Goal: Transaction & Acquisition: Subscribe to service/newsletter

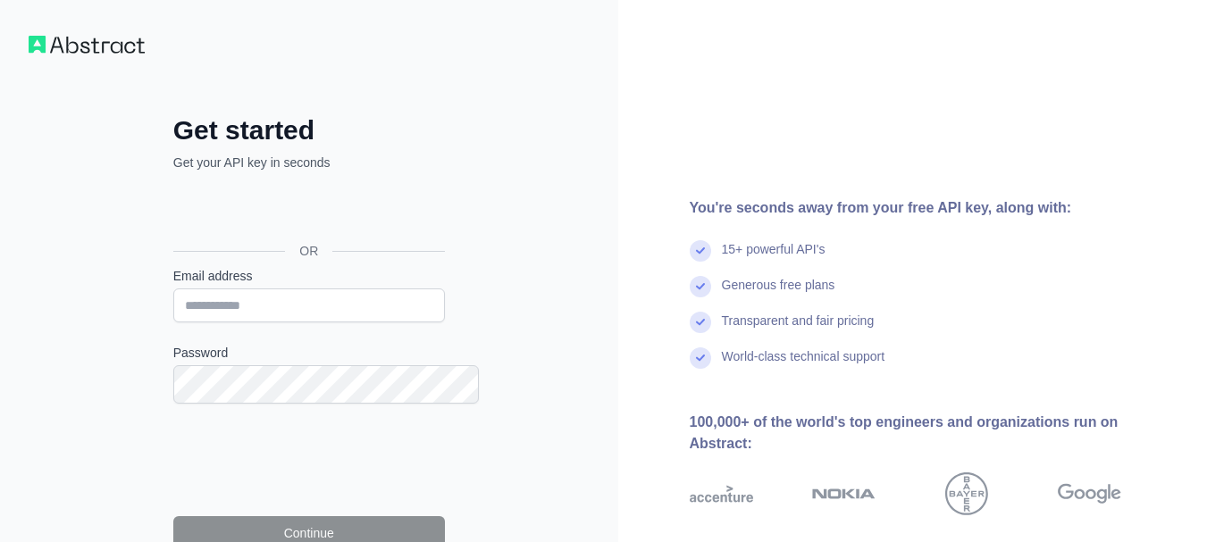
type input "**********"
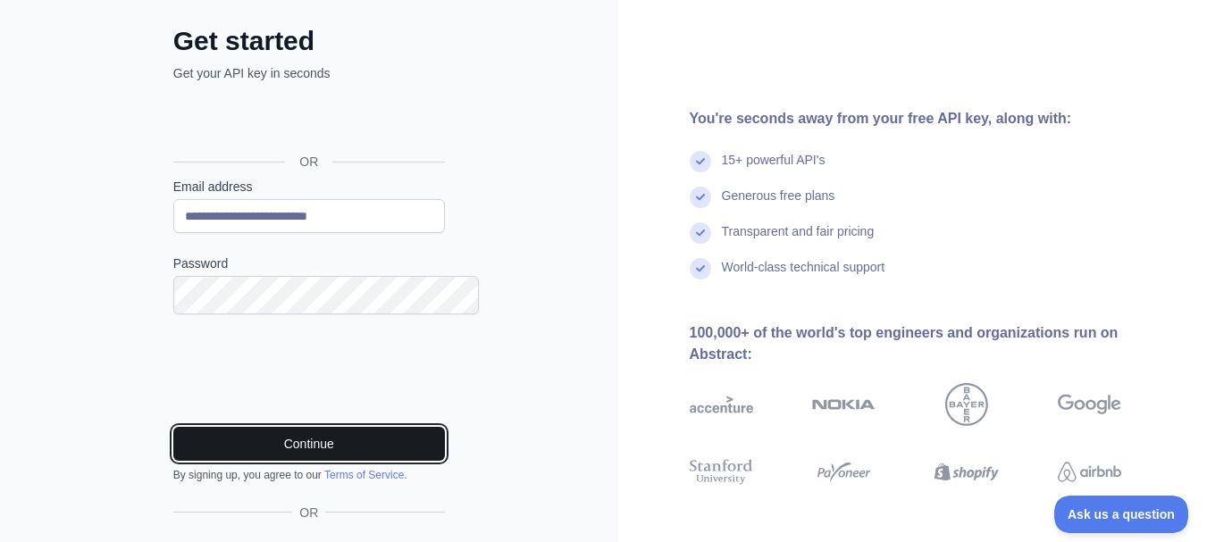
click at [324, 461] on button "Continue" at bounding box center [309, 444] width 272 height 34
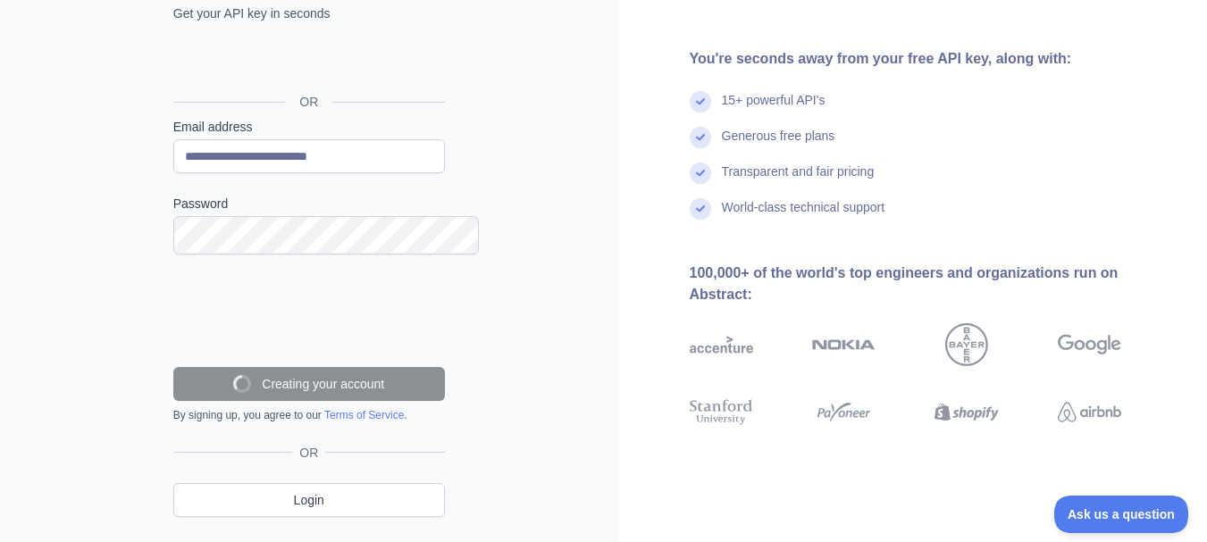
scroll to position [213, 0]
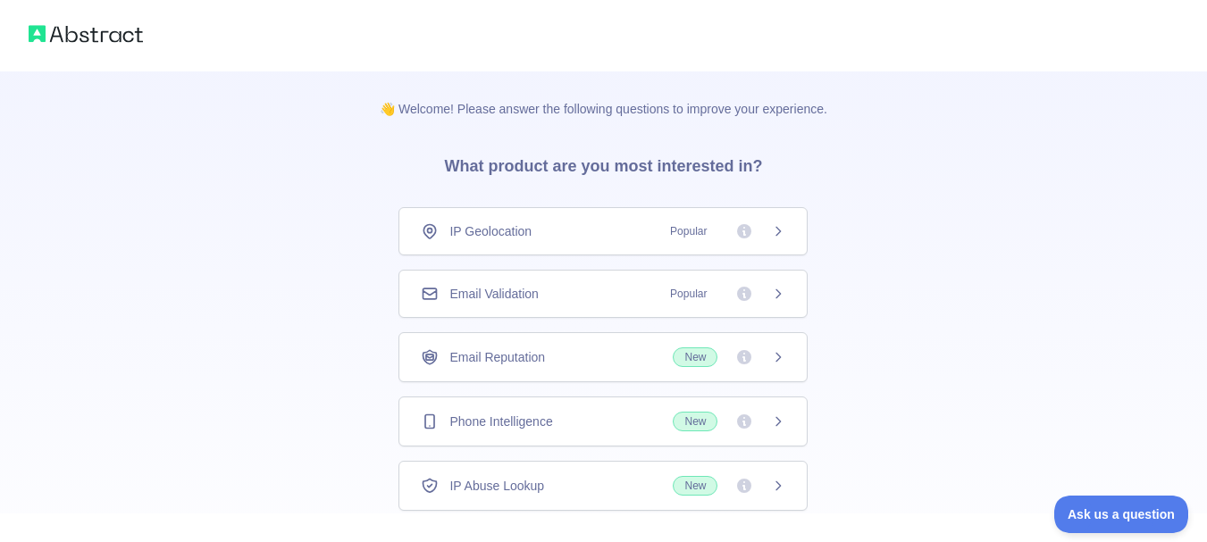
click at [532, 303] on span "Email Validation" at bounding box center [493, 294] width 88 height 18
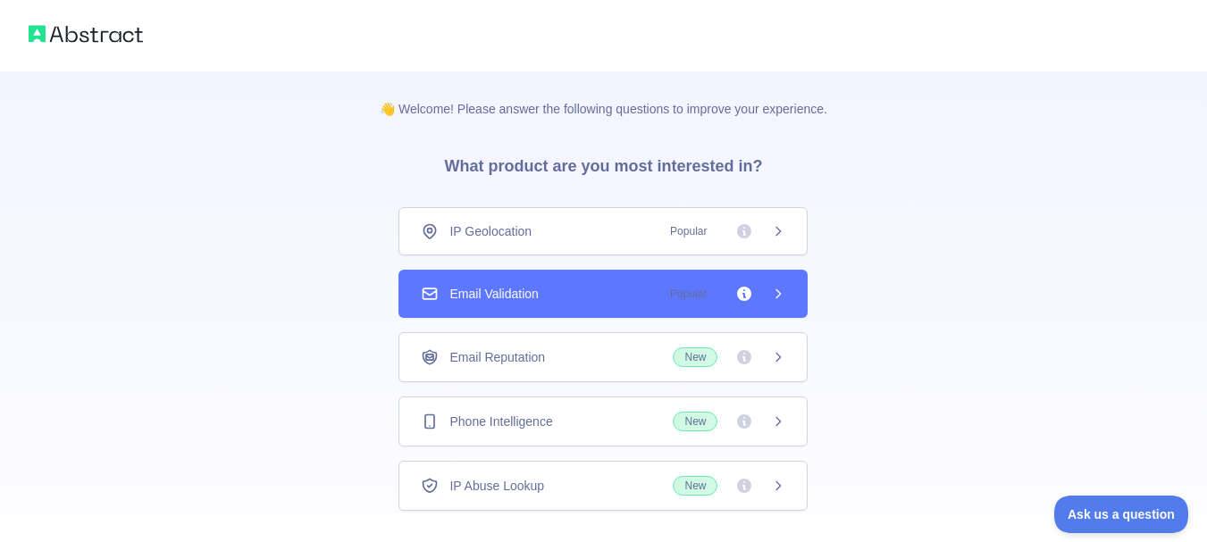
click at [775, 301] on icon at bounding box center [778, 294] width 14 height 14
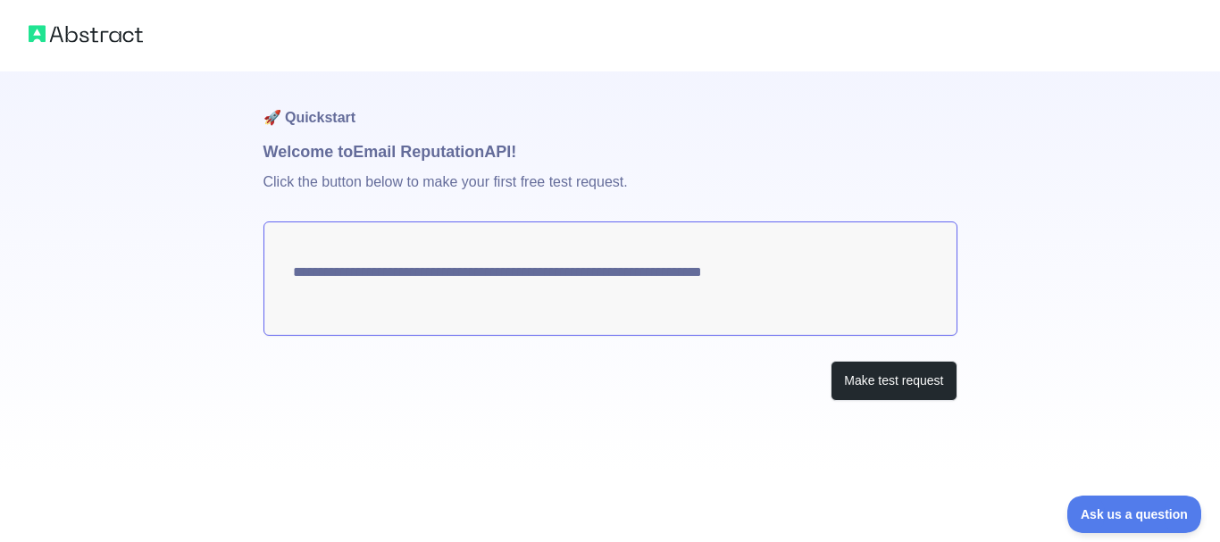
click at [890, 303] on textarea "**********" at bounding box center [611, 279] width 694 height 114
click at [901, 401] on button "Make test request" at bounding box center [894, 381] width 126 height 40
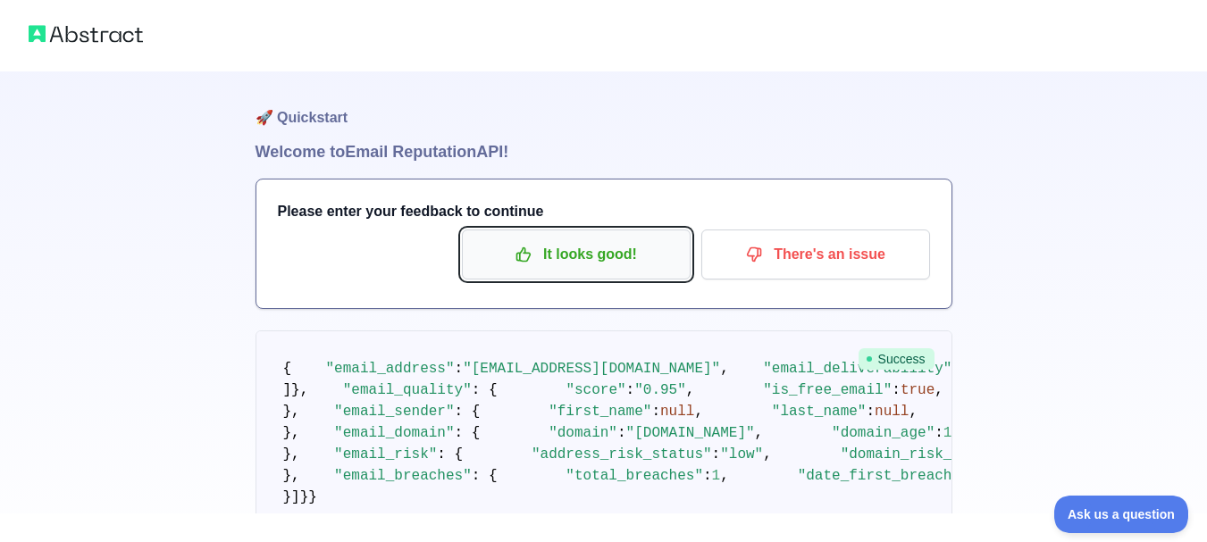
click at [573, 270] on p "It looks good!" at bounding box center [576, 254] width 202 height 30
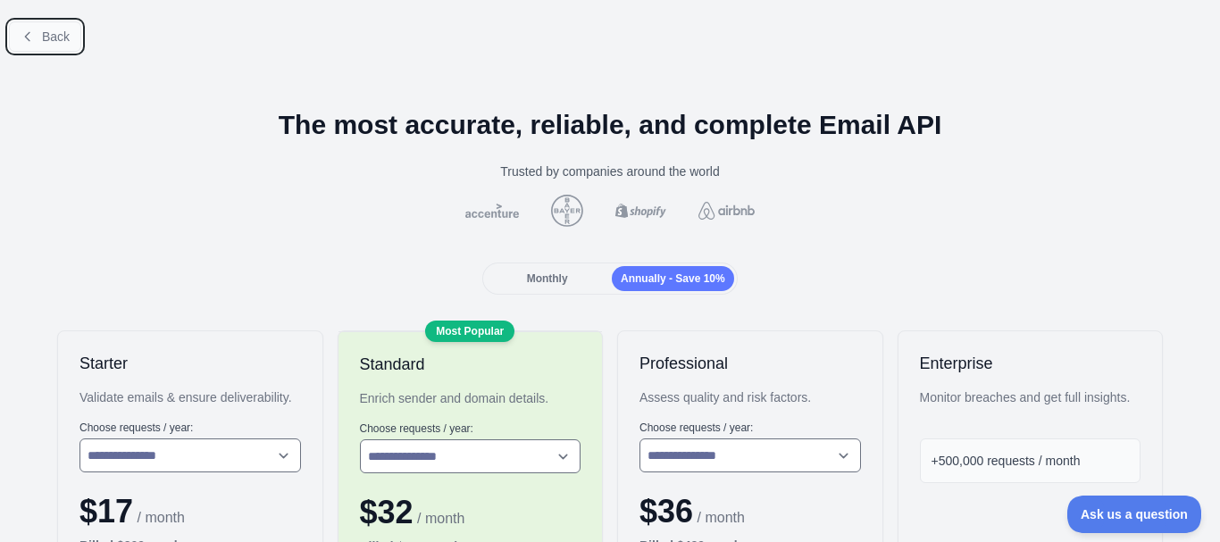
click at [35, 44] on icon at bounding box center [28, 36] width 14 height 14
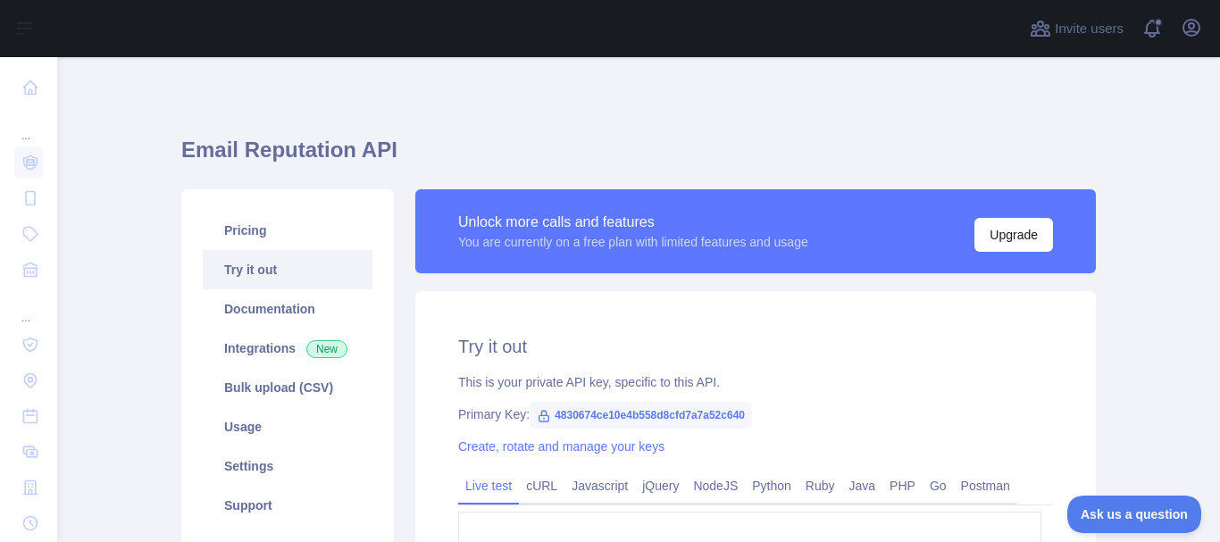
scroll to position [179, 0]
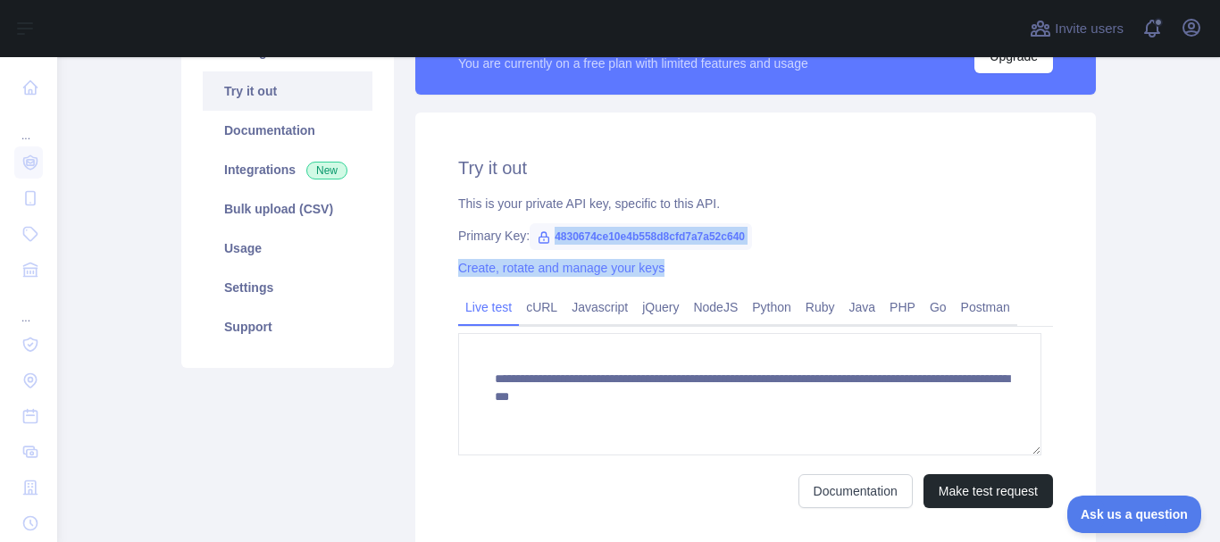
drag, startPoint x: 566, startPoint y: 291, endPoint x: 808, endPoint y: 301, distance: 242.3
click at [808, 301] on div "**********" at bounding box center [755, 332] width 681 height 439
click at [816, 245] on div "Primary Key: 4830674ce10e4b558d8cfd7a7a52c640" at bounding box center [755, 236] width 595 height 18
drag, startPoint x: 565, startPoint y: 288, endPoint x: 788, endPoint y: 297, distance: 223.5
click at [752, 250] on span "4830674ce10e4b558d8cfd7a7a52c640" at bounding box center [641, 236] width 222 height 27
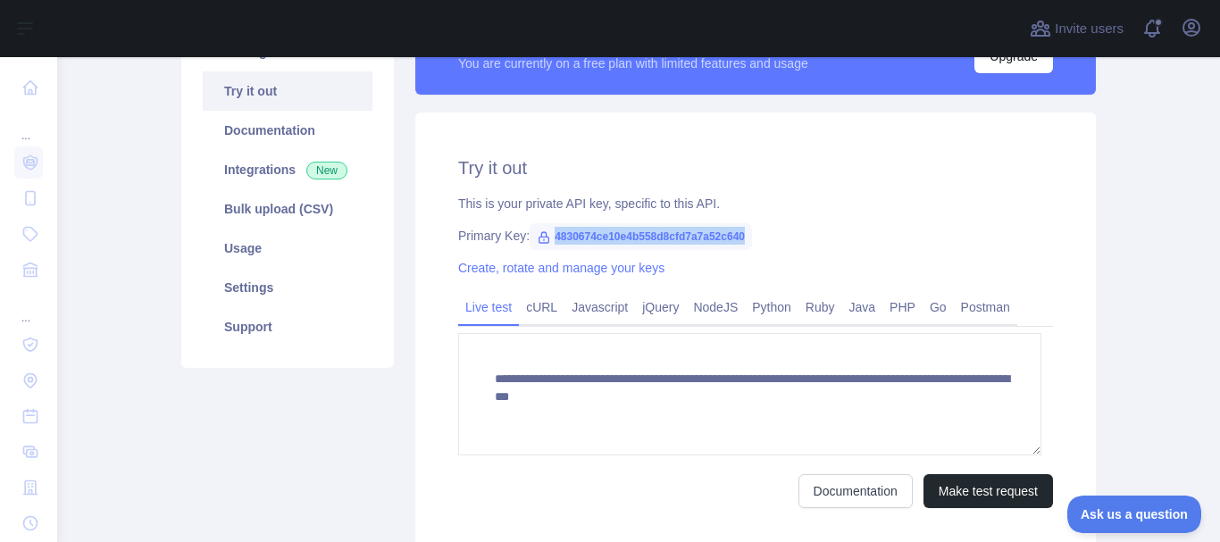
copy span "4830674ce10e4b558d8cfd7a7a52c640"
click at [308, 229] on link "Bulk upload (CSV)" at bounding box center [288, 208] width 170 height 39
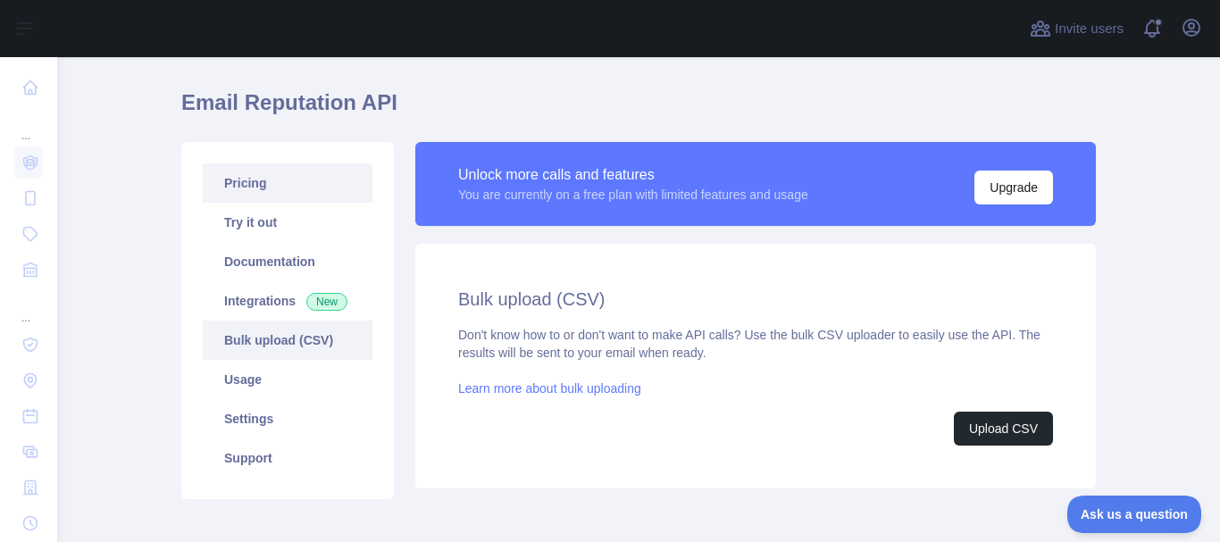
scroll to position [89, 0]
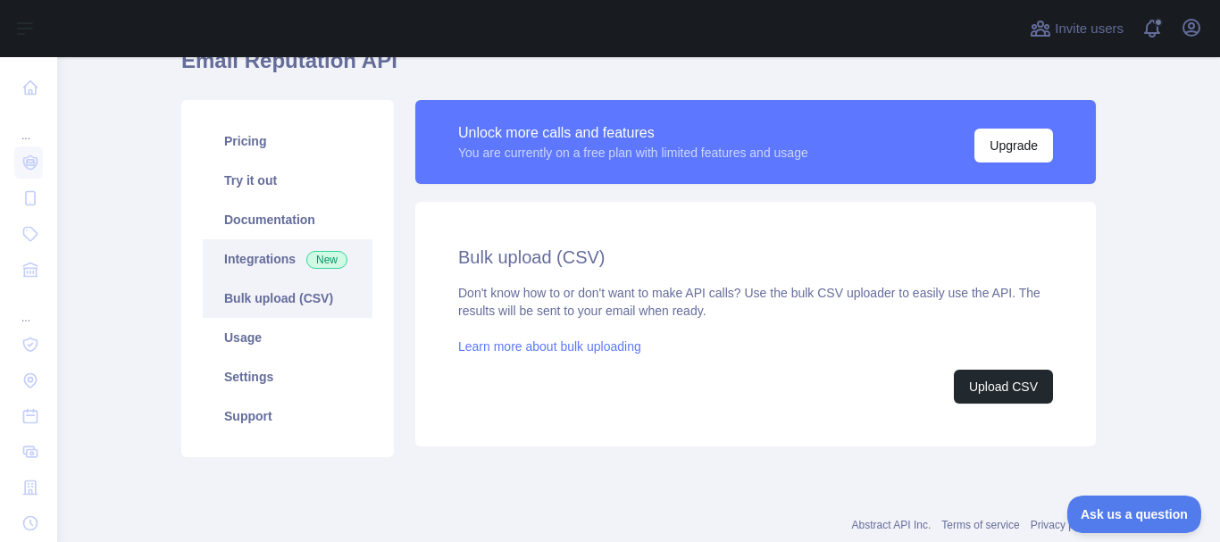
click at [316, 279] on link "Integrations New" at bounding box center [288, 258] width 170 height 39
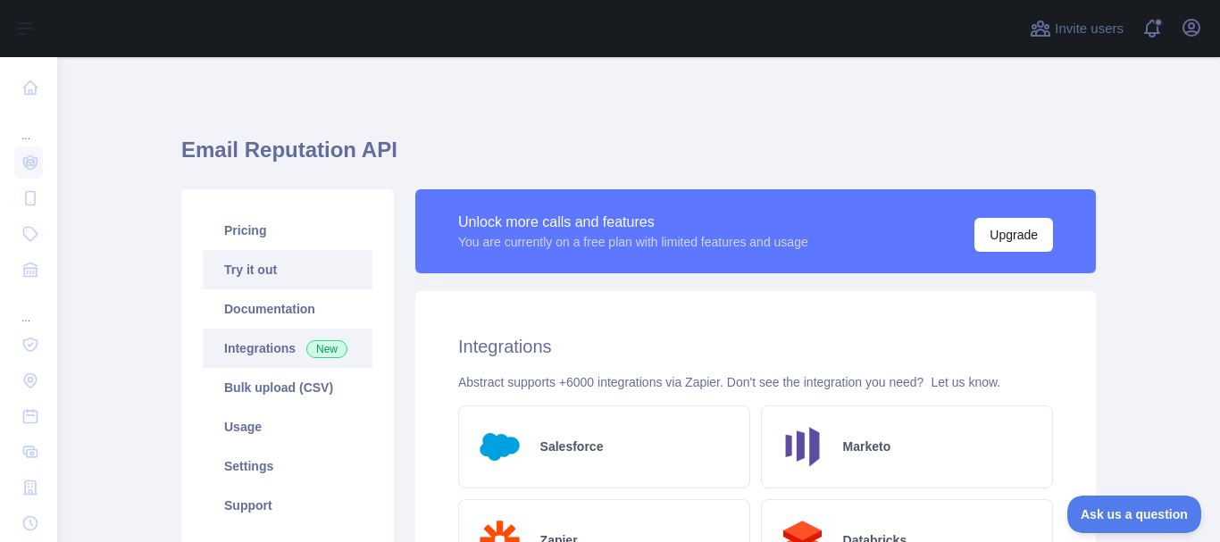
click at [336, 289] on link "Try it out" at bounding box center [288, 269] width 170 height 39
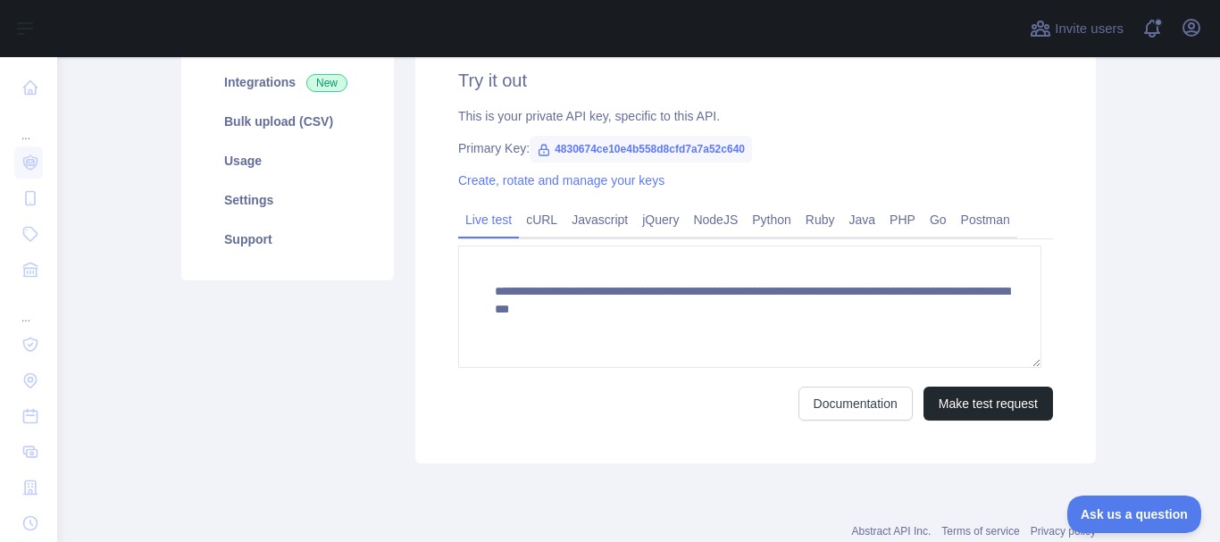
scroll to position [268, 0]
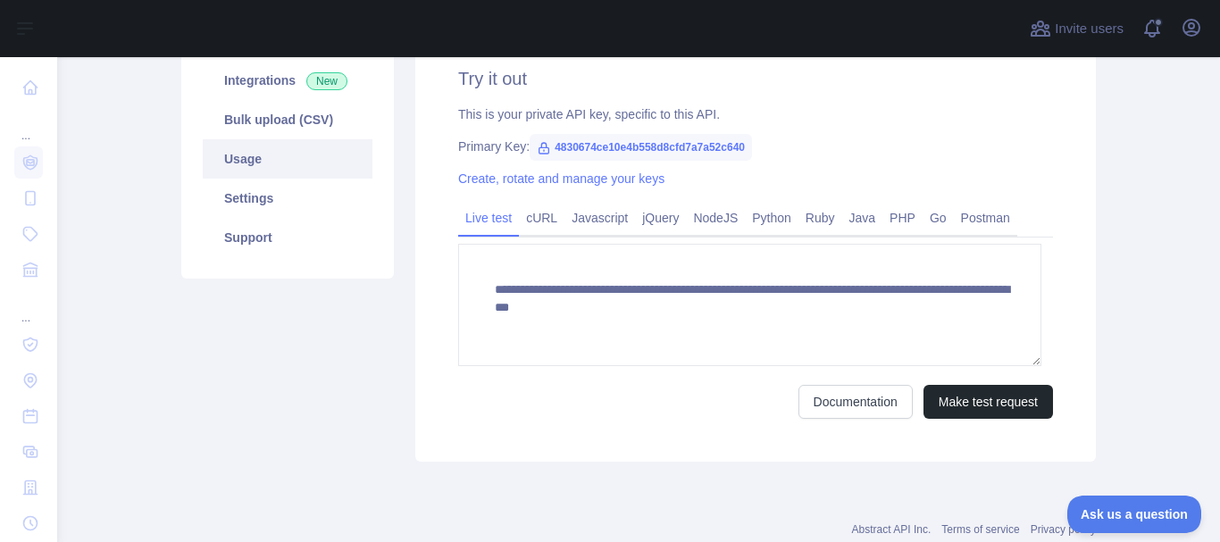
click at [280, 179] on link "Usage" at bounding box center [288, 158] width 170 height 39
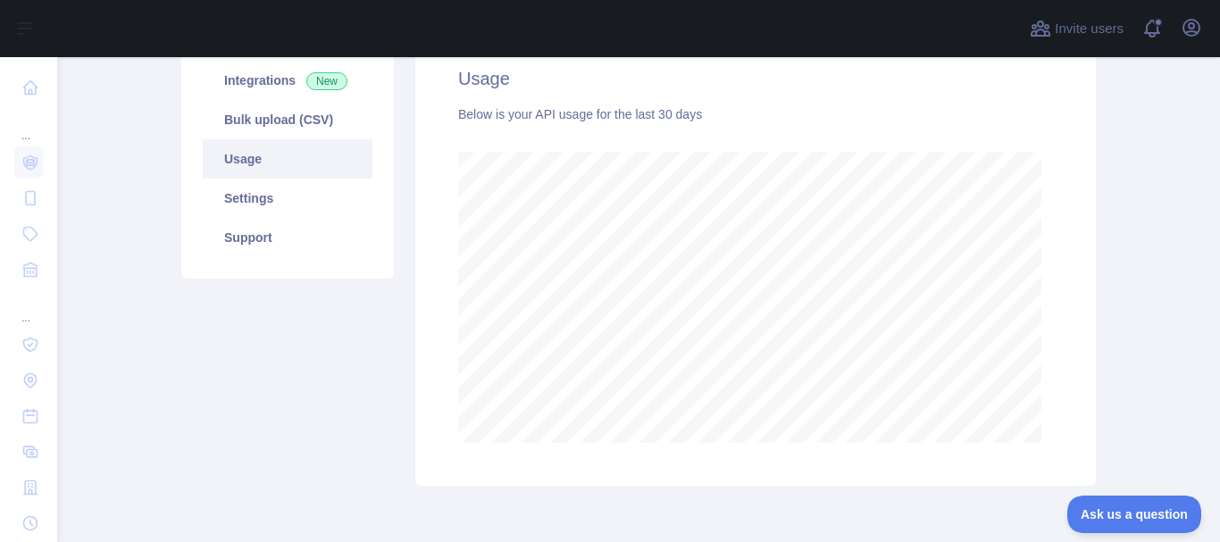
scroll to position [478, 1143]
click at [319, 421] on div "Pricing Try it out Documentation Integrations New Bulk upload (CSV) Usage Setti…" at bounding box center [288, 203] width 234 height 565
